Goal: Task Accomplishment & Management: Complete application form

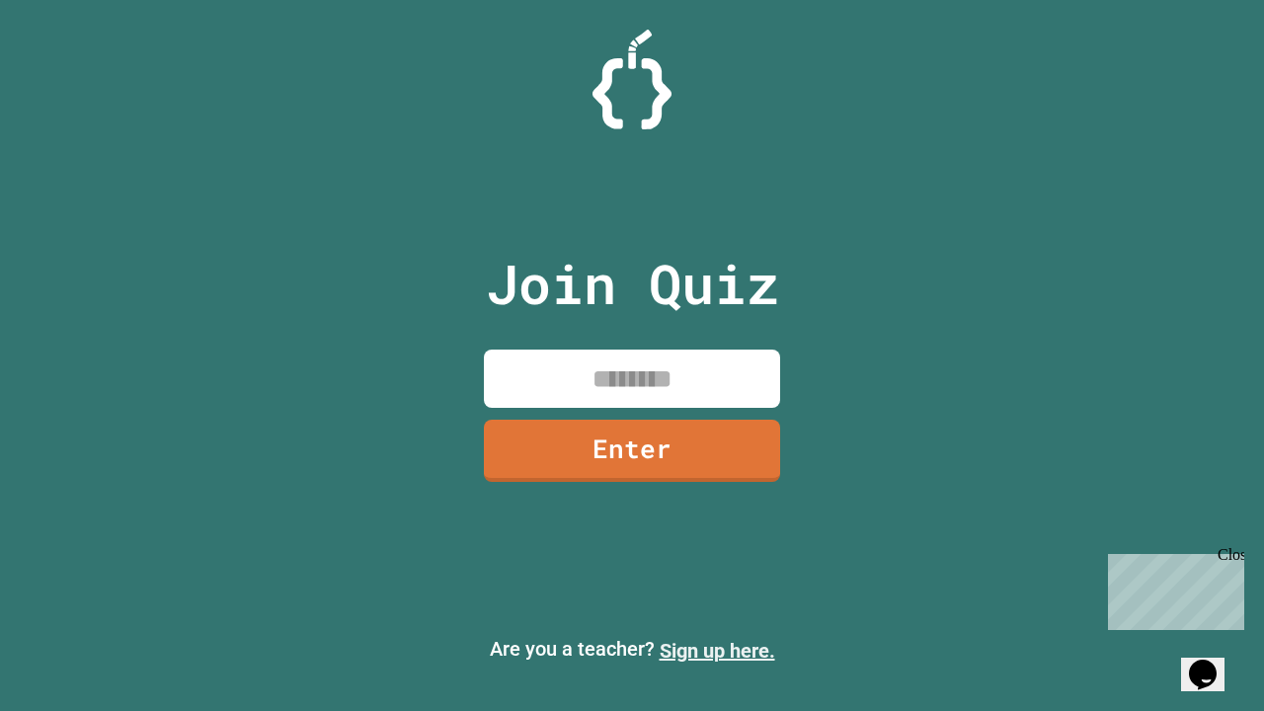
click at [717, 651] on link "Sign up here." at bounding box center [718, 651] width 116 height 24
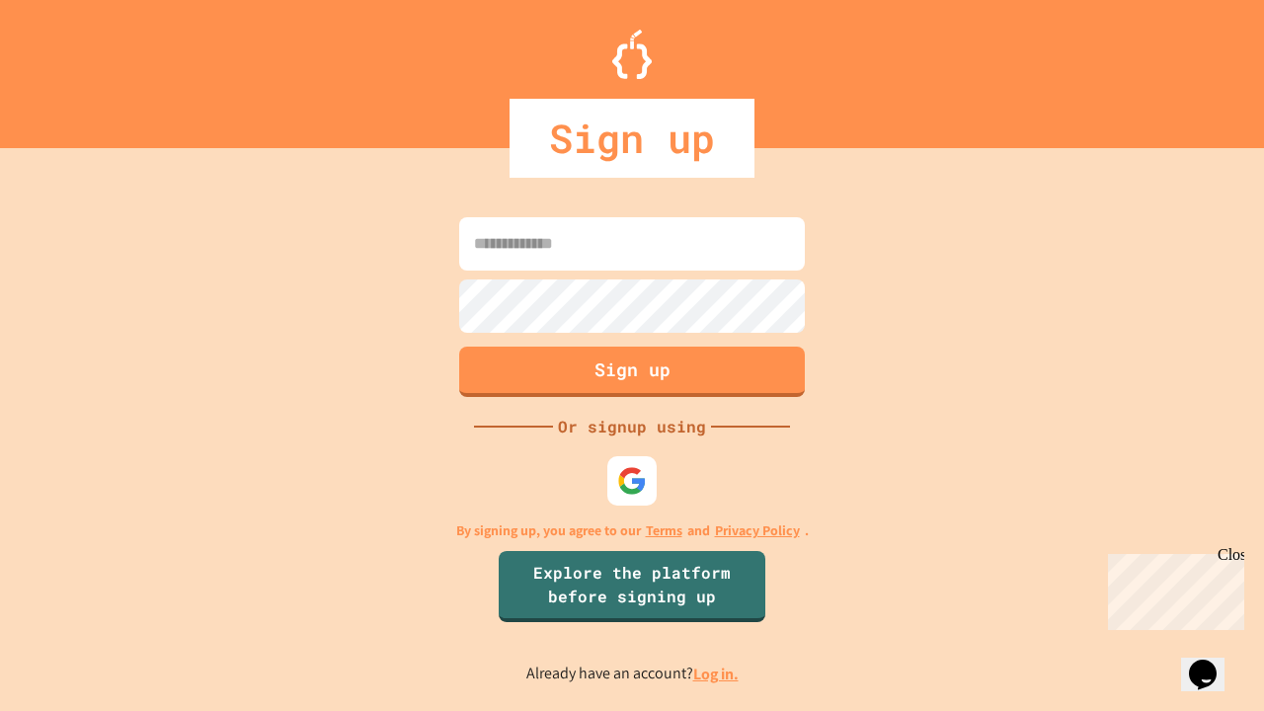
click at [717, 674] on link "Log in." at bounding box center [715, 674] width 45 height 21
